Goal: Task Accomplishment & Management: Complete application form

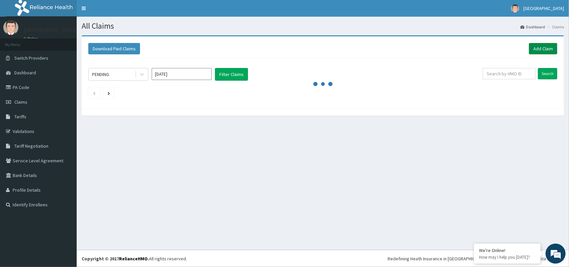
click at [535, 52] on link "Add Claim" at bounding box center [543, 48] width 28 height 11
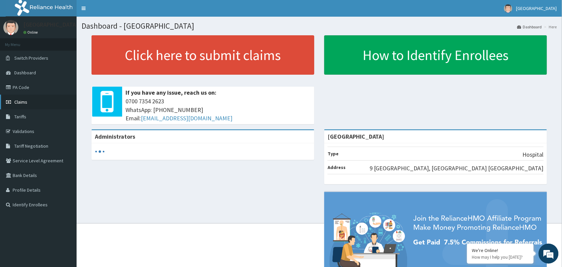
click at [23, 107] on link "Claims" at bounding box center [38, 102] width 77 height 15
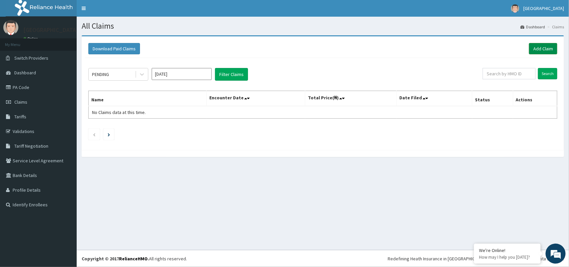
click at [550, 46] on link "Add Claim" at bounding box center [543, 48] width 28 height 11
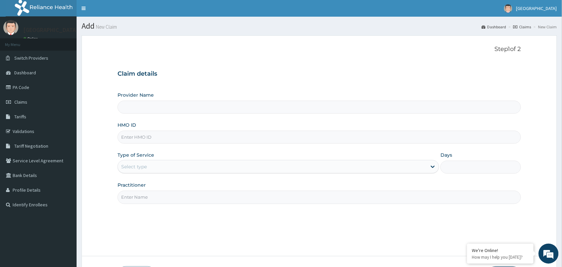
click at [391, 115] on div "Provider Name HMO ID Type of Service Select type Days Practitioner" at bounding box center [320, 148] width 404 height 112
type input "[GEOGRAPHIC_DATA]"
click at [394, 112] on input "[GEOGRAPHIC_DATA]" at bounding box center [320, 107] width 404 height 13
click at [392, 142] on input "HMO ID" at bounding box center [320, 137] width 404 height 13
type input "BKS/10001/A"
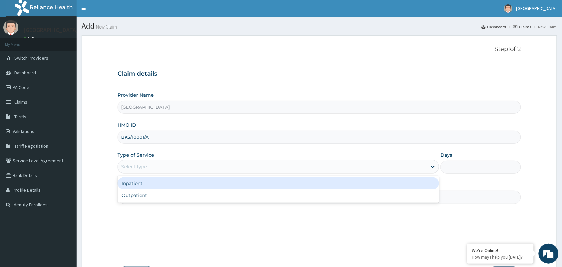
click at [425, 162] on div "Select type" at bounding box center [272, 166] width 309 height 11
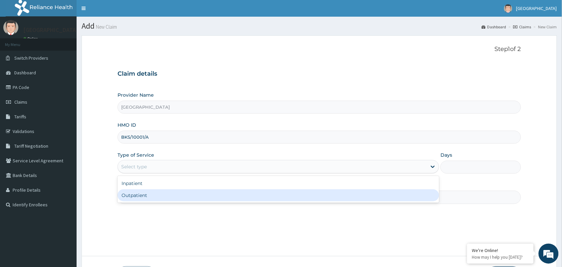
click at [419, 193] on div "Outpatient" at bounding box center [279, 195] width 322 height 12
type input "1"
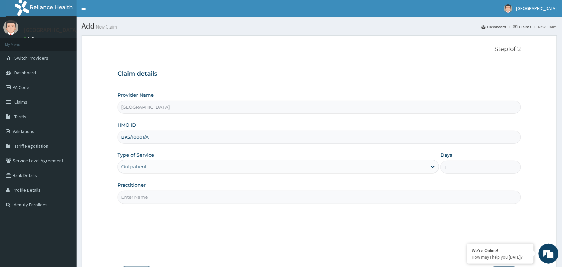
click at [443, 201] on input "Practitioner" at bounding box center [320, 197] width 404 height 13
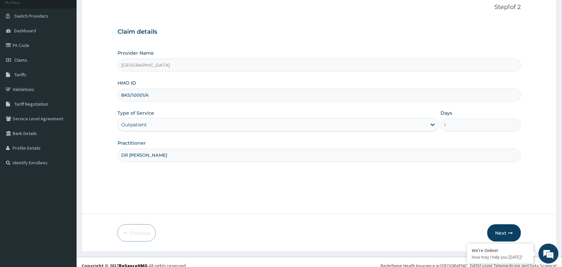
scroll to position [49, 0]
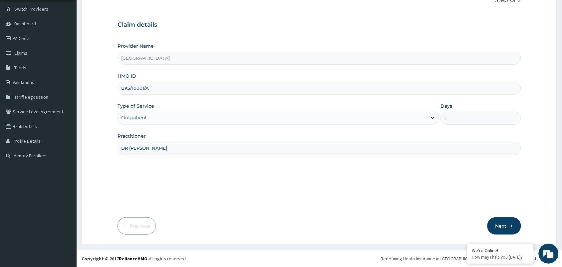
type input "DR [PERSON_NAME]"
click at [501, 223] on button "Next" at bounding box center [505, 225] width 34 height 17
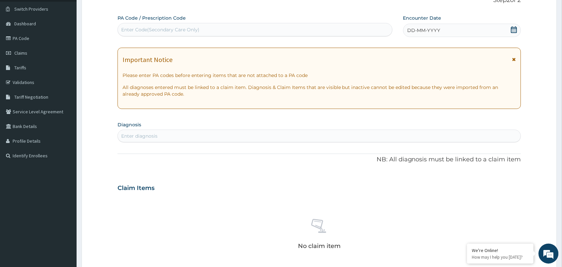
click at [341, 134] on div "Enter diagnosis" at bounding box center [319, 136] width 403 height 11
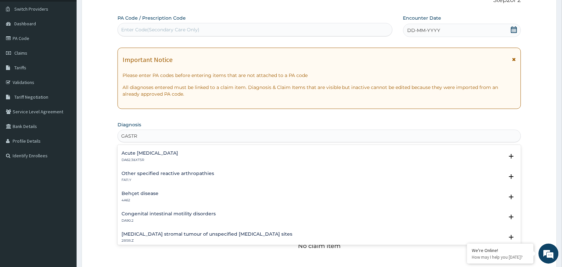
scroll to position [516, 0]
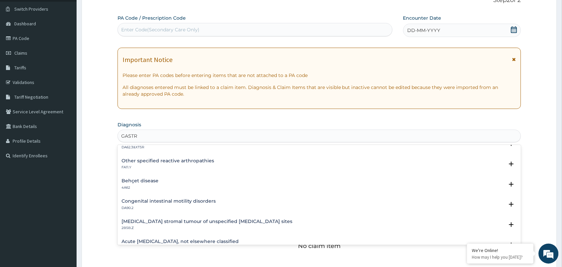
type input "GASTR"
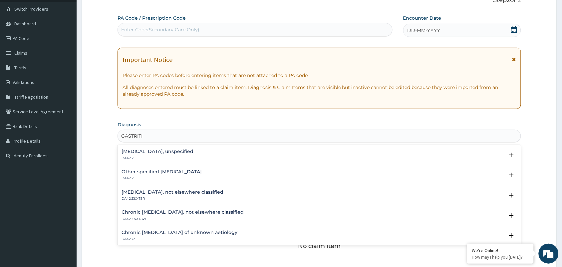
type input "[MEDICAL_DATA]"
click at [141, 169] on h4 "Other specified [MEDICAL_DATA]" at bounding box center [162, 171] width 80 height 5
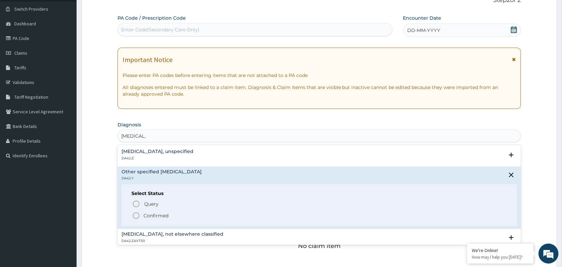
click at [143, 158] on p "DA42.Z" at bounding box center [158, 158] width 72 height 5
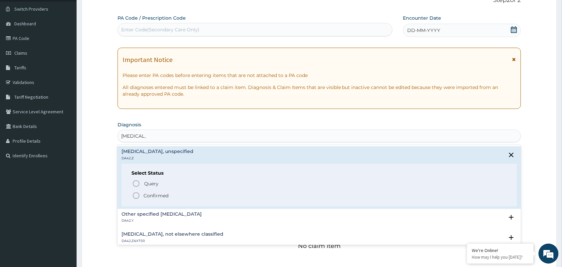
click at [137, 194] on icon "status option filled" at bounding box center [136, 196] width 8 height 8
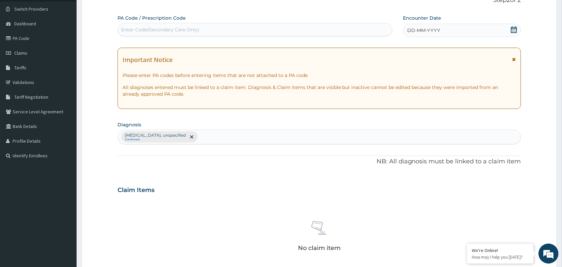
scroll to position [214, 0]
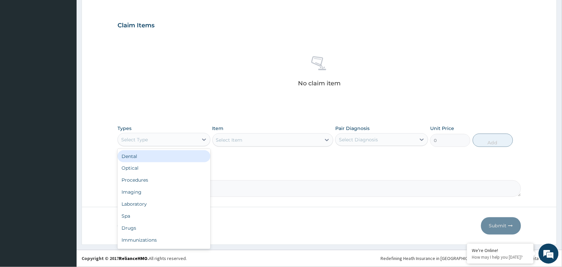
click at [148, 141] on div "Select Type" at bounding box center [158, 139] width 80 height 11
click at [160, 179] on div "Procedures" at bounding box center [164, 180] width 93 height 12
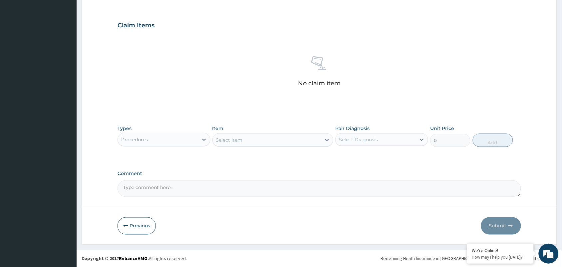
click at [244, 137] on div "Select Item" at bounding box center [267, 140] width 109 height 11
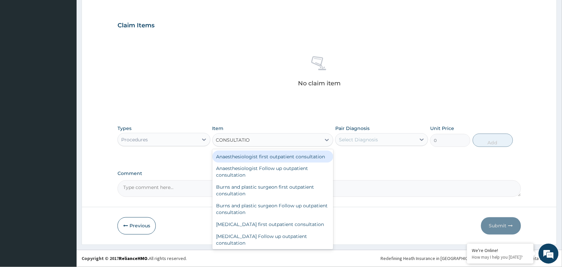
type input "CONSULTATION"
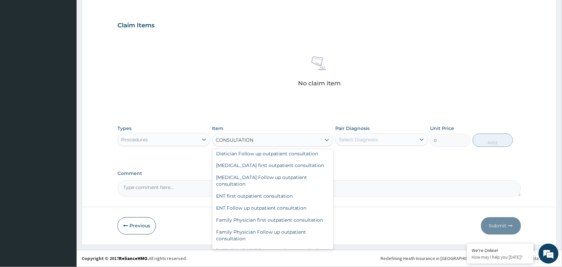
scroll to position [262, 0]
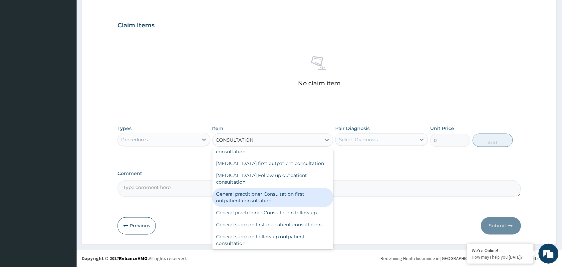
click at [298, 207] on div "General practitioner Consultation first outpatient consultation" at bounding box center [273, 197] width 121 height 19
type input "3000"
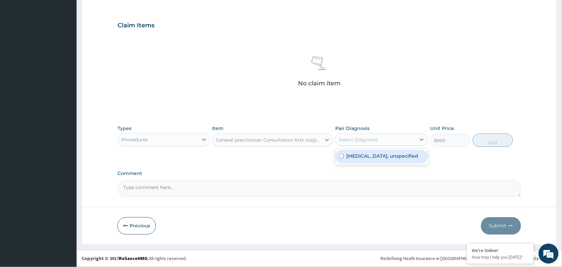
click at [407, 138] on div "Select Diagnosis" at bounding box center [376, 139] width 80 height 11
click at [405, 155] on div "[MEDICAL_DATA], unspecified" at bounding box center [382, 157] width 93 height 14
checkbox input "true"
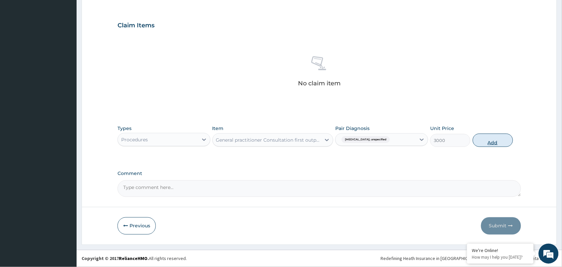
click at [486, 139] on button "Add" at bounding box center [493, 140] width 40 height 13
type input "0"
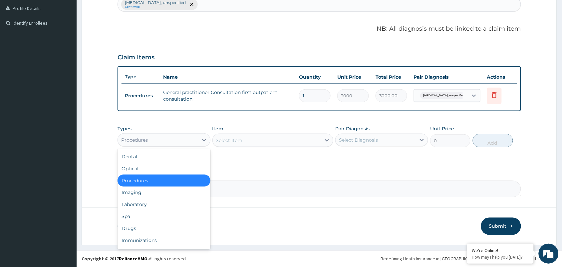
click at [164, 137] on div "Procedures" at bounding box center [158, 140] width 80 height 11
click at [158, 226] on div "Drugs" at bounding box center [164, 229] width 93 height 12
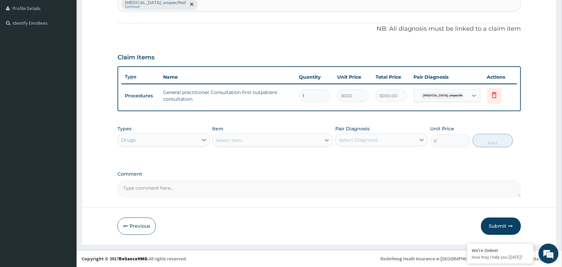
click at [264, 137] on div "Select Item" at bounding box center [267, 140] width 109 height 11
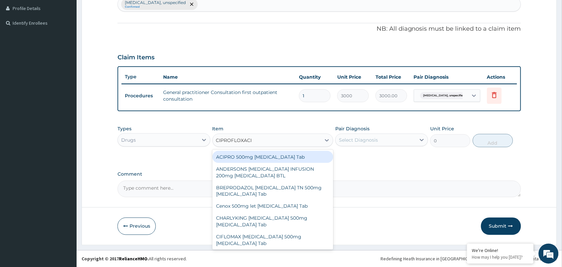
type input "[MEDICAL_DATA]"
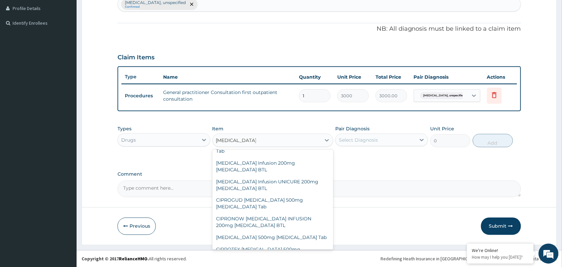
scroll to position [167, 0]
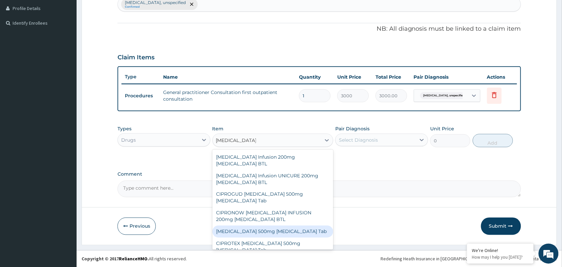
click at [282, 226] on div "[MEDICAL_DATA] 500mg [MEDICAL_DATA] Tab" at bounding box center [273, 232] width 121 height 12
type input "287.5"
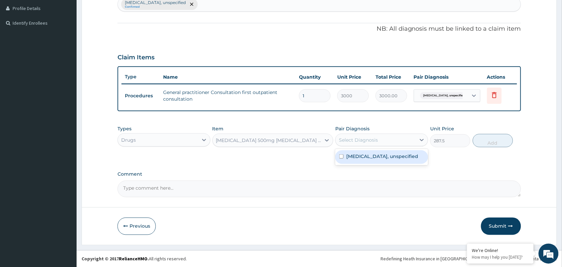
click at [366, 139] on div "Select Diagnosis" at bounding box center [358, 140] width 39 height 7
click at [365, 155] on label "[MEDICAL_DATA], unspecified" at bounding box center [383, 156] width 72 height 7
checkbox input "true"
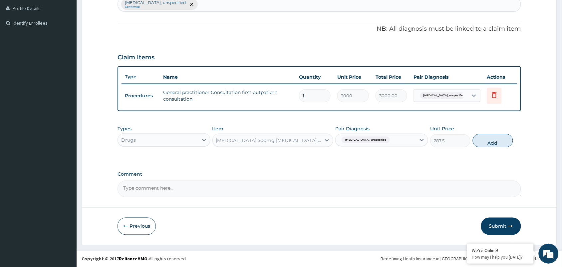
click at [489, 146] on button "Add" at bounding box center [493, 140] width 40 height 13
type input "0"
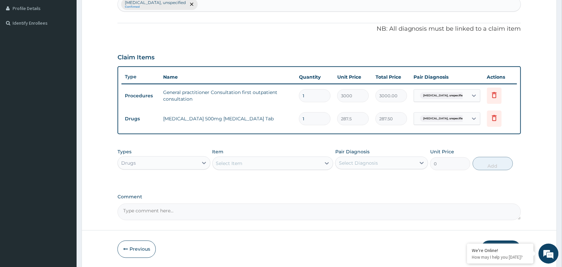
click at [318, 122] on input "1" at bounding box center [315, 118] width 32 height 13
type input "0.00"
type input "6"
type input "1725.00"
type input "6"
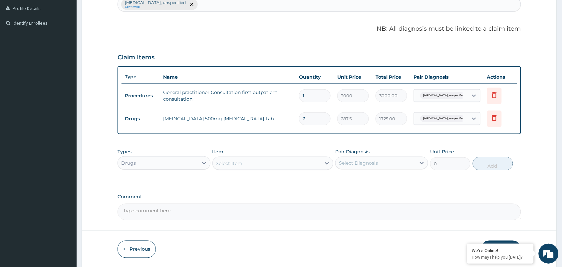
click at [232, 162] on div "Select Item" at bounding box center [229, 163] width 27 height 7
click at [359, 162] on div "Select Diagnosis" at bounding box center [358, 163] width 39 height 7
click at [360, 177] on label "[MEDICAL_DATA], unspecified" at bounding box center [383, 179] width 72 height 7
checkbox input "true"
click at [267, 154] on div "Item Select Item" at bounding box center [273, 159] width 121 height 22
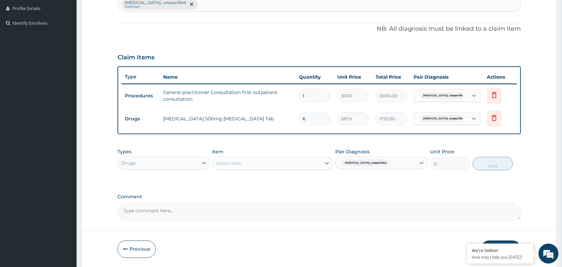
click at [267, 159] on div "Select Item" at bounding box center [267, 163] width 109 height 11
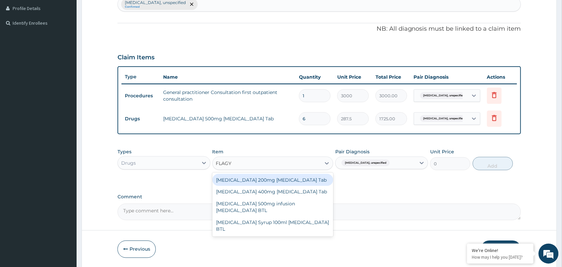
type input "[MEDICAL_DATA]"
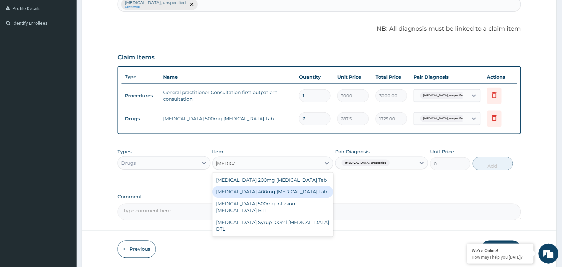
click at [253, 192] on div "[MEDICAL_DATA] 400mg [MEDICAL_DATA] Tab" at bounding box center [273, 192] width 121 height 12
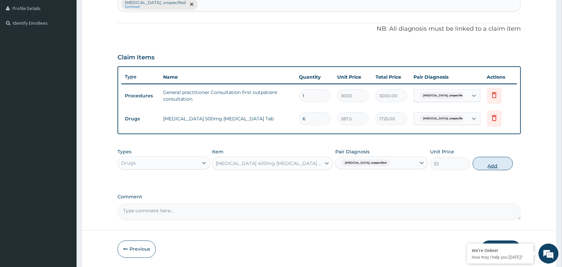
click at [500, 164] on button "Add" at bounding box center [493, 163] width 40 height 13
type input "0"
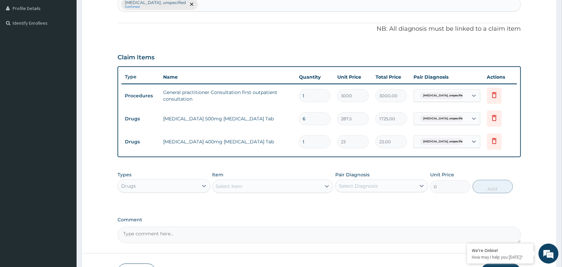
click at [327, 142] on input "1" at bounding box center [315, 141] width 32 height 13
type input "0.00"
type input "6"
type input "138.00"
type input "6"
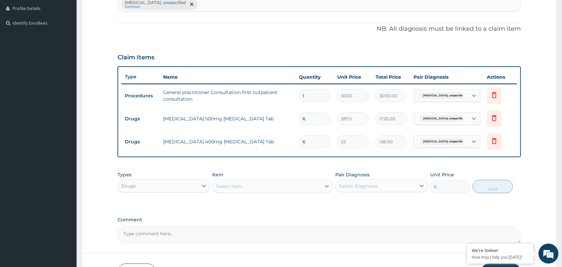
click at [222, 185] on div "Select Item" at bounding box center [229, 186] width 27 height 7
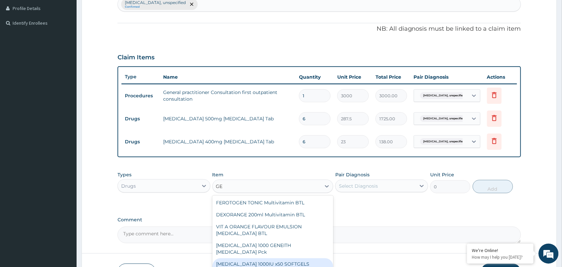
type input "G"
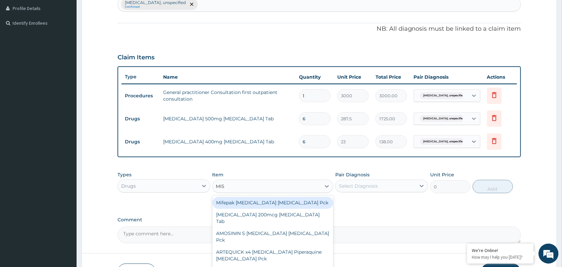
type input "MIST"
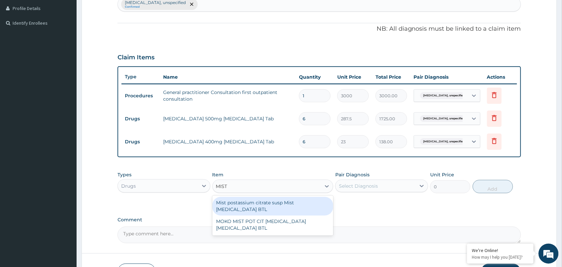
click at [223, 204] on div "Mist postassium citrate susp Mist [MEDICAL_DATA] BTL" at bounding box center [273, 206] width 121 height 19
type input "488.75"
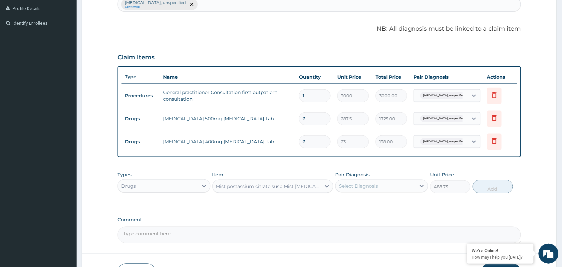
click at [248, 180] on div "Mist postassium citrate susp Mist [MEDICAL_DATA] BTL" at bounding box center [273, 186] width 121 height 13
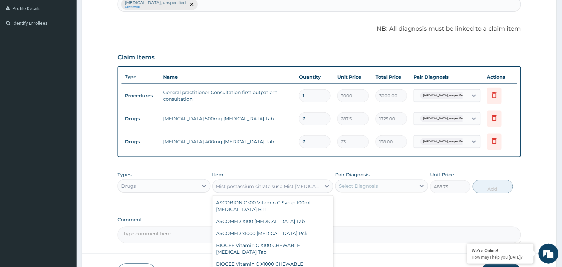
scroll to position [14990, 0]
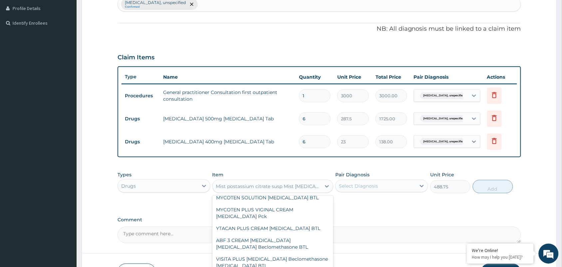
type input "M"
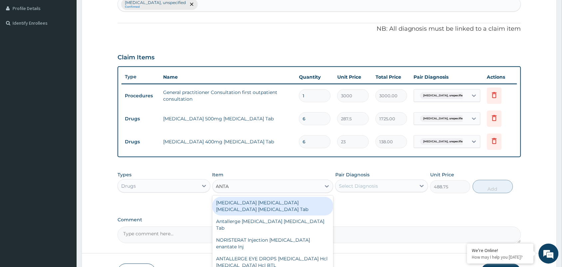
scroll to position [0, 0]
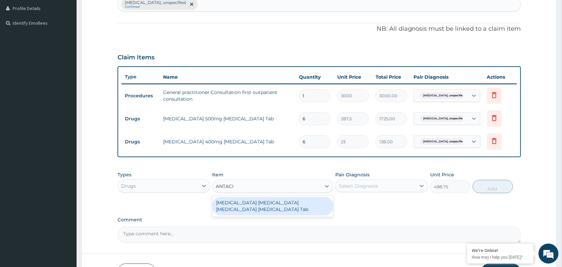
type input "[MEDICAL_DATA]"
click at [247, 203] on div "[MEDICAL_DATA] [MEDICAL_DATA] [MEDICAL_DATA] [MEDICAL_DATA] Tab" at bounding box center [273, 206] width 121 height 19
type input "11.5"
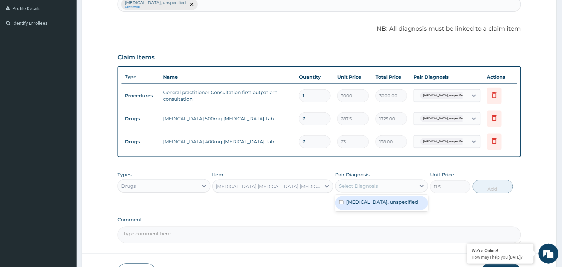
click at [348, 186] on div "Select Diagnosis" at bounding box center [358, 186] width 39 height 7
click at [352, 201] on label "[MEDICAL_DATA], unspecified" at bounding box center [383, 202] width 72 height 7
checkbox input "true"
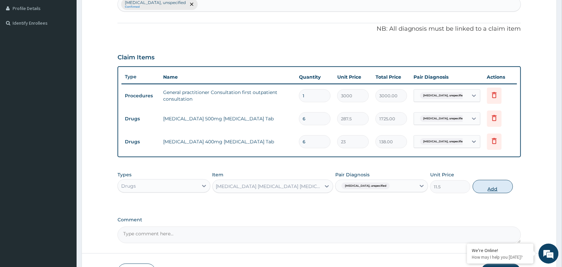
click at [489, 190] on button "Add" at bounding box center [493, 186] width 40 height 13
type input "0"
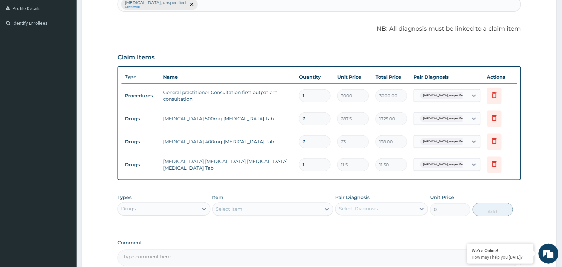
click at [324, 162] on input "1" at bounding box center [315, 164] width 32 height 13
type input "0.00"
type input "9"
type input "103.50"
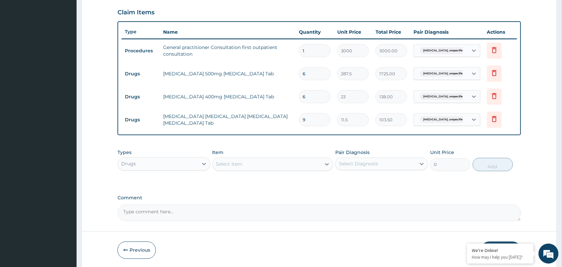
scroll to position [251, 0]
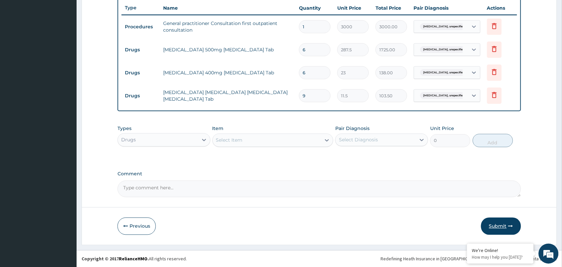
type input "9"
click at [501, 232] on button "Submit" at bounding box center [501, 226] width 40 height 17
click at [499, 229] on button "Submit" at bounding box center [501, 226] width 40 height 17
click at [499, 226] on button "Submit" at bounding box center [501, 226] width 40 height 17
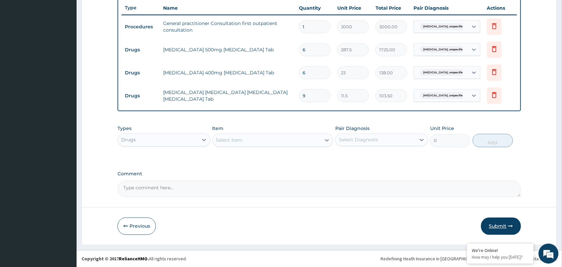
click at [499, 226] on button "Submit" at bounding box center [501, 226] width 40 height 17
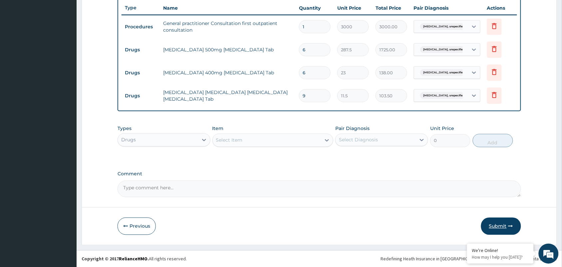
click at [505, 224] on button "Submit" at bounding box center [501, 226] width 40 height 17
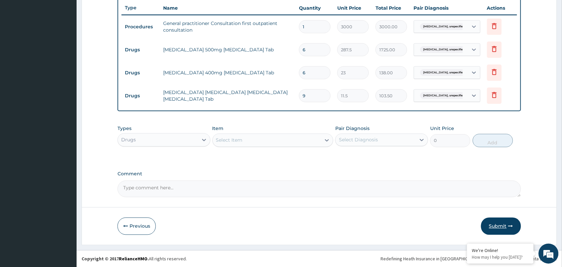
click at [505, 224] on button "Submit" at bounding box center [501, 226] width 40 height 17
drag, startPoint x: 505, startPoint y: 224, endPoint x: 247, endPoint y: 184, distance: 261.7
click at [247, 184] on textarea "Comment" at bounding box center [320, 189] width 404 height 17
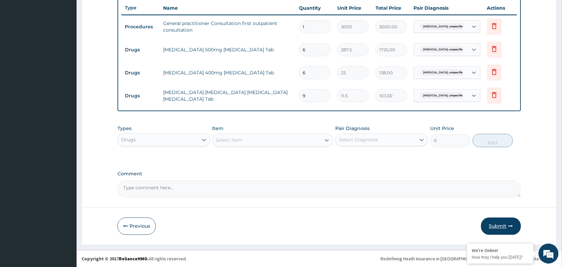
click at [496, 226] on button "Submit" at bounding box center [501, 226] width 40 height 17
click at [496, 225] on button "Submit" at bounding box center [501, 226] width 40 height 17
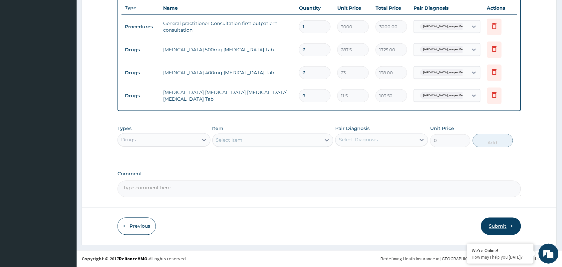
click at [496, 225] on button "Submit" at bounding box center [501, 226] width 40 height 17
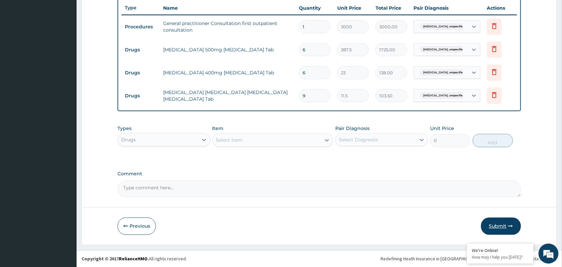
click at [496, 225] on button "Submit" at bounding box center [501, 226] width 40 height 17
click at [496, 226] on button "Submit" at bounding box center [501, 226] width 40 height 17
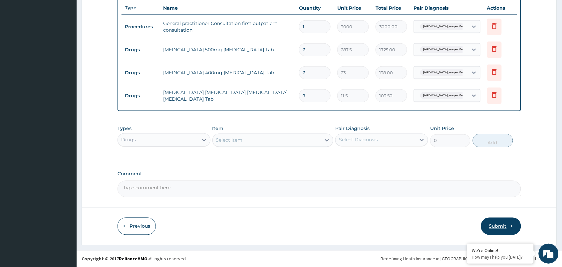
click at [505, 225] on button "Submit" at bounding box center [501, 226] width 40 height 17
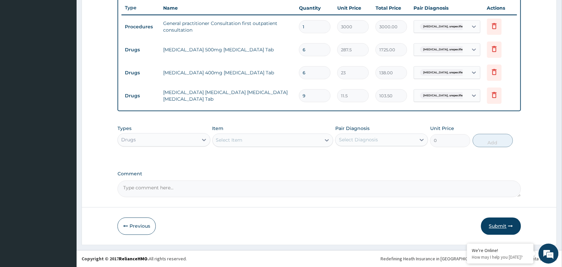
click at [505, 225] on button "Submit" at bounding box center [501, 226] width 40 height 17
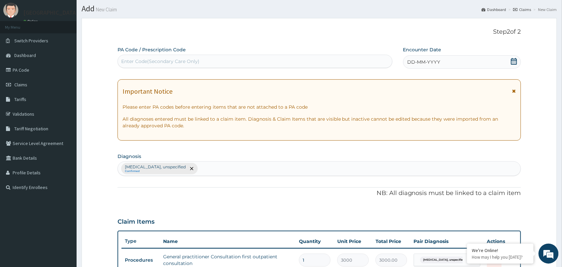
click at [510, 62] on div "DD-MM-YYYY" at bounding box center [462, 61] width 118 height 13
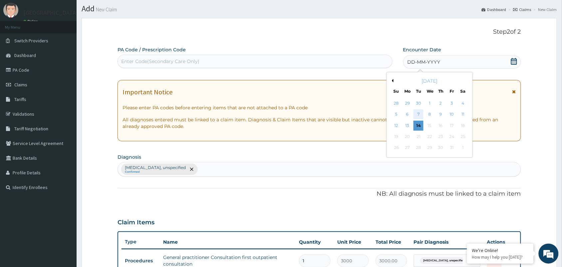
click at [417, 112] on div "7" at bounding box center [419, 115] width 10 height 10
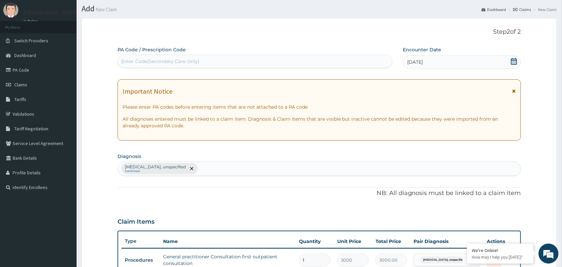
scroll to position [251, 0]
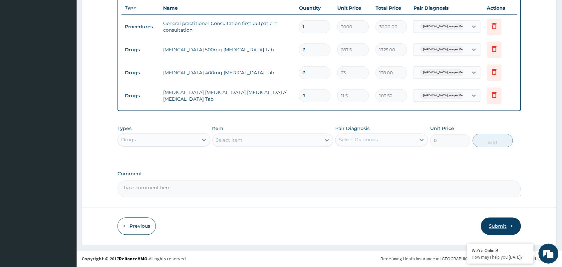
click at [501, 227] on button "Submit" at bounding box center [501, 226] width 40 height 17
